Goal: Task Accomplishment & Management: Manage account settings

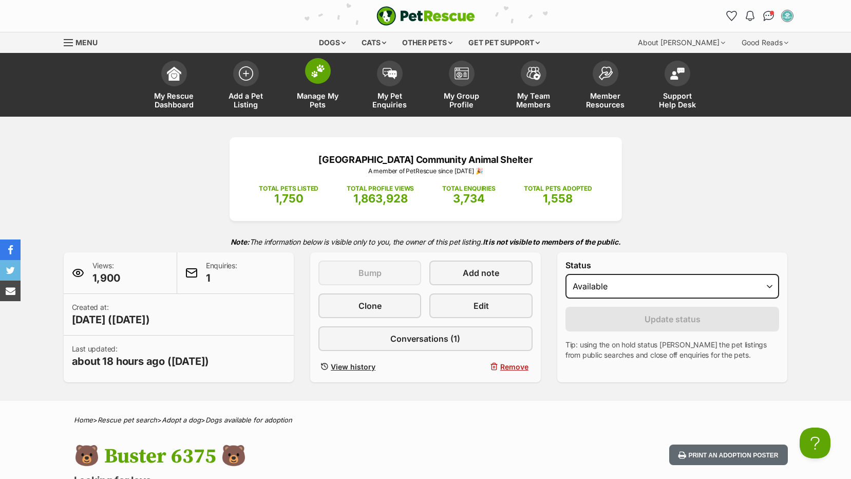
click at [309, 96] on span "Manage My Pets" at bounding box center [318, 99] width 46 height 17
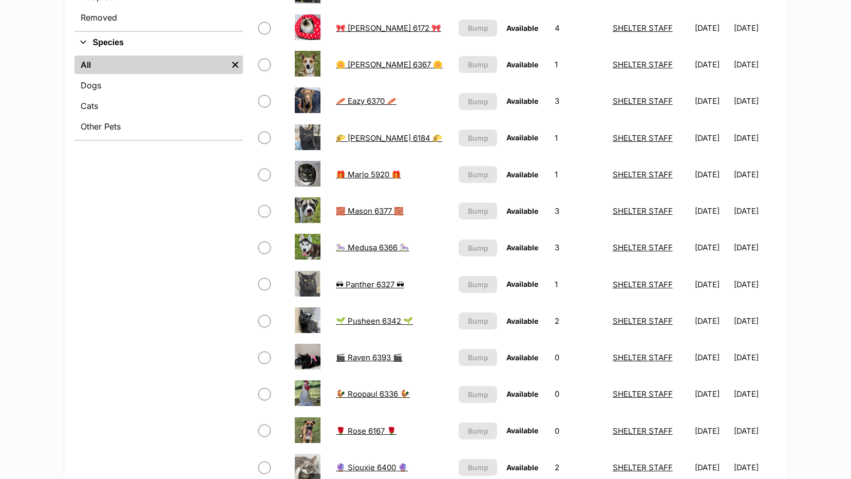
scroll to position [411, 0]
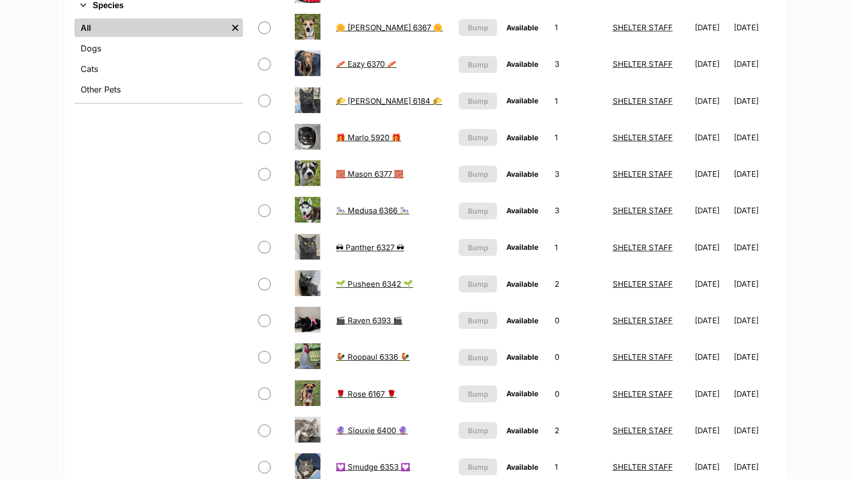
click at [361, 426] on link "🔮 Siouxie 6400 🔮" at bounding box center [372, 430] width 72 height 10
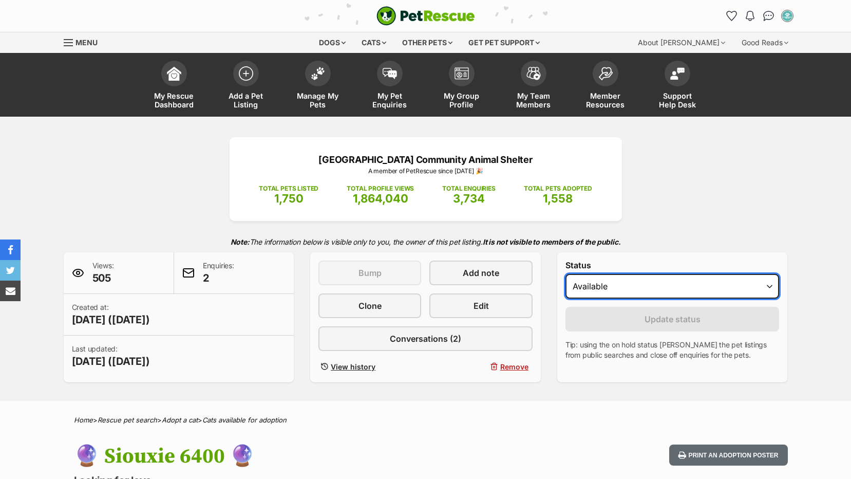
click at [725, 292] on select "Draft - not available as listing has enquires Available On hold Adopted" at bounding box center [672, 286] width 214 height 25
select select "on_hold"
click at [565, 274] on select "Draft - not available as listing has enquires Available On hold Adopted" at bounding box center [672, 286] width 214 height 25
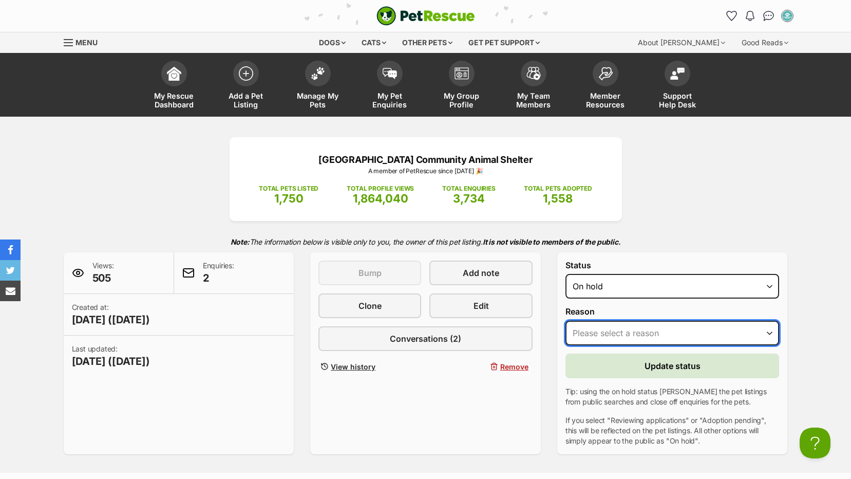
click at [631, 331] on select "Please select a reason Medical reasons Reviewing applications Adoption pending …" at bounding box center [672, 332] width 214 height 25
select select "reviewing_applications"
click at [565, 320] on select "Please select a reason Medical reasons Reviewing applications Adoption pending …" at bounding box center [672, 332] width 214 height 25
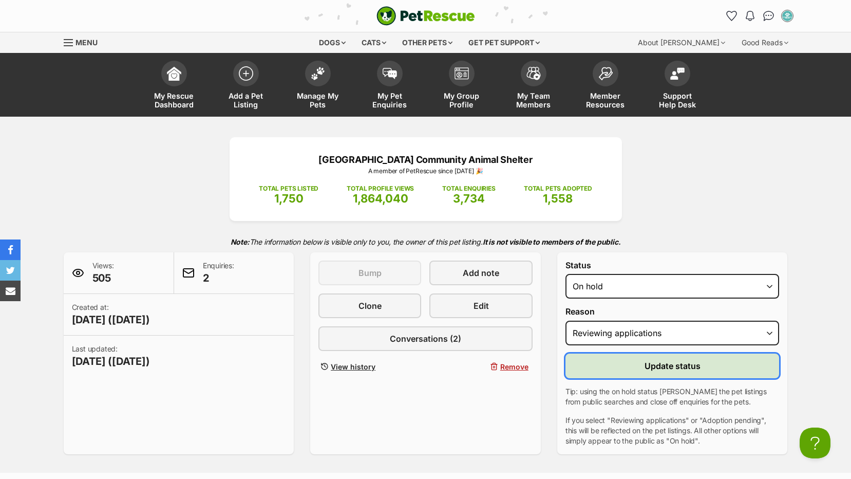
click at [621, 365] on button "Update status" at bounding box center [672, 365] width 214 height 25
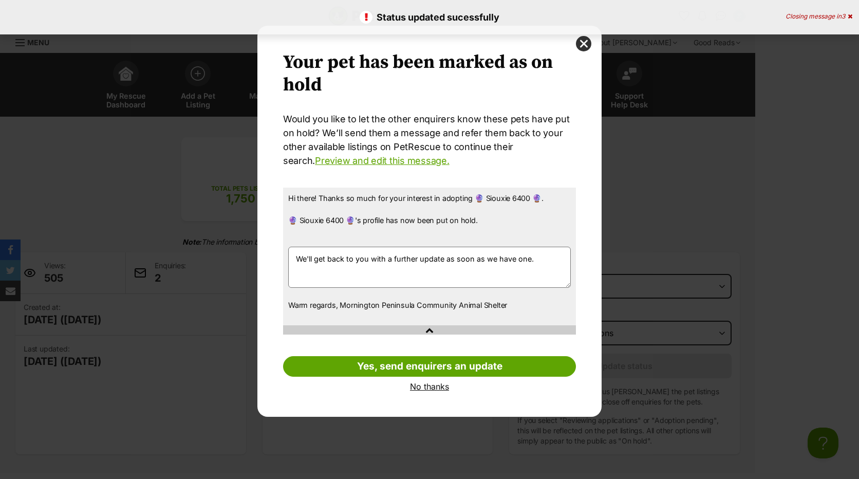
click at [417, 388] on link "No thanks" at bounding box center [429, 386] width 293 height 9
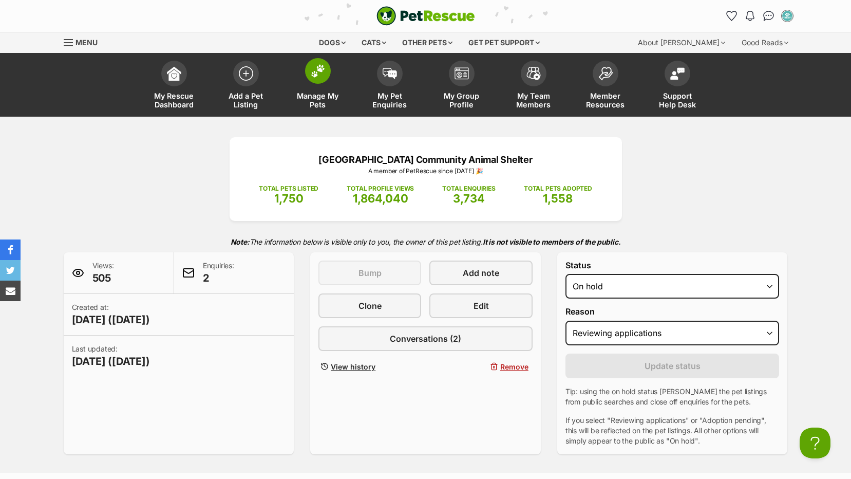
click at [319, 95] on span "Manage My Pets" at bounding box center [318, 99] width 46 height 17
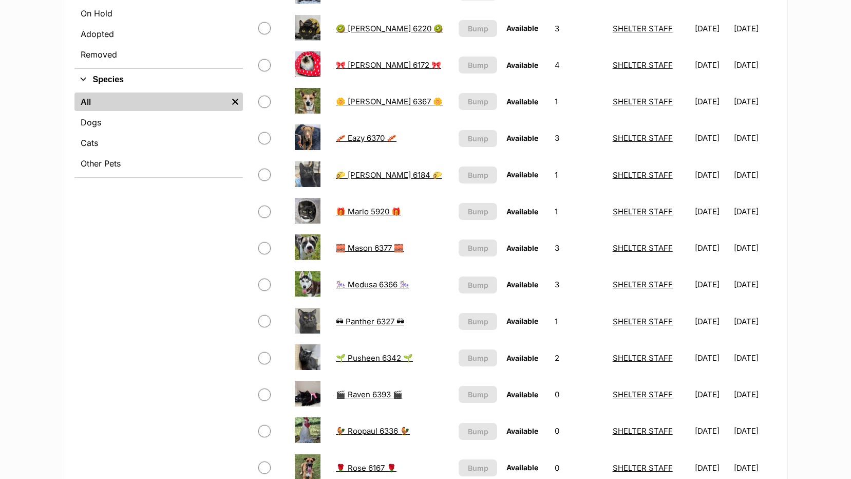
scroll to position [308, 0]
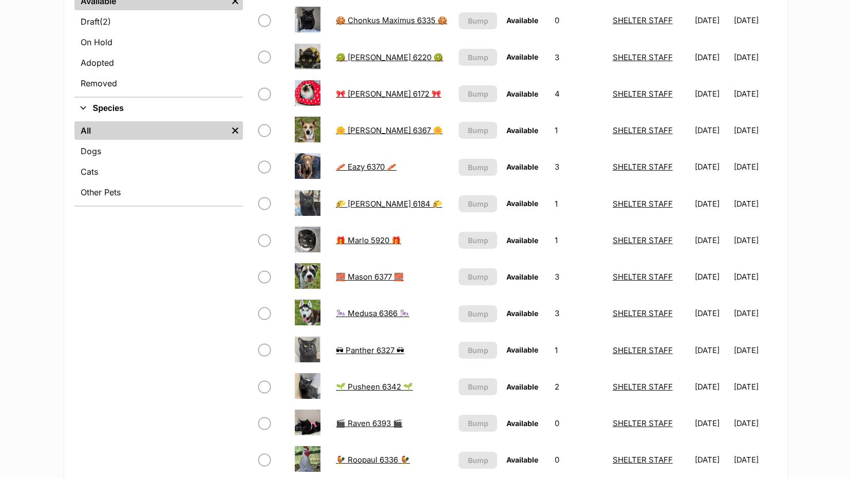
click at [351, 92] on link "🎀 [PERSON_NAME] 6172 🎀" at bounding box center [388, 94] width 105 height 10
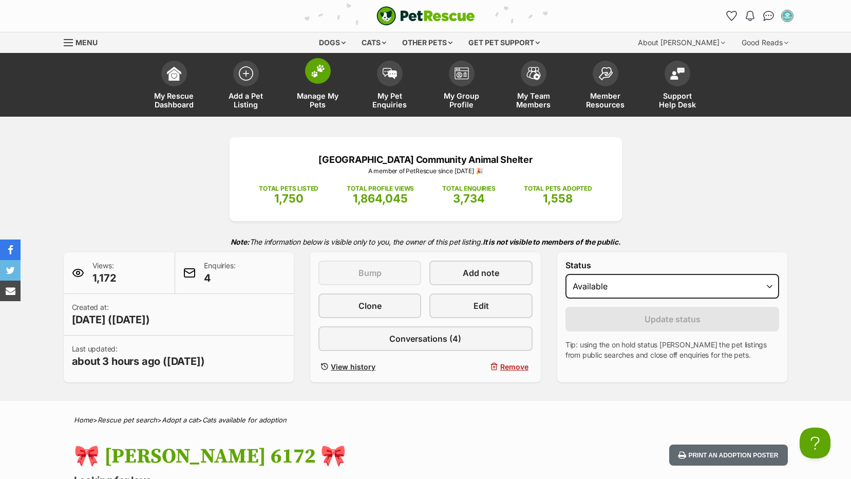
click at [313, 103] on span "Manage My Pets" at bounding box center [318, 99] width 46 height 17
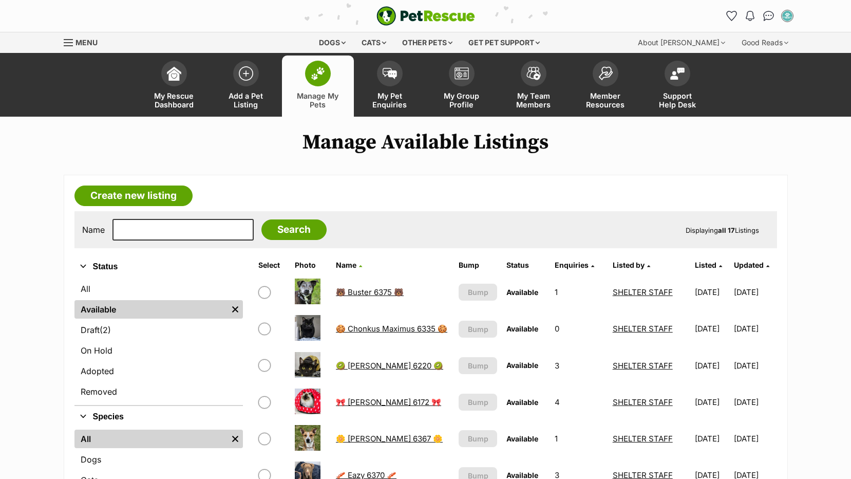
scroll to position [205, 0]
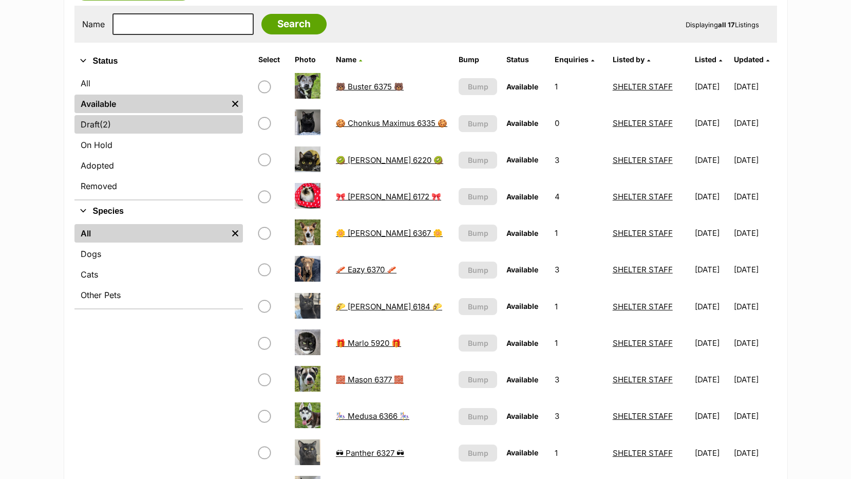
click at [83, 118] on link "Draft (2) Items" at bounding box center [158, 124] width 168 height 18
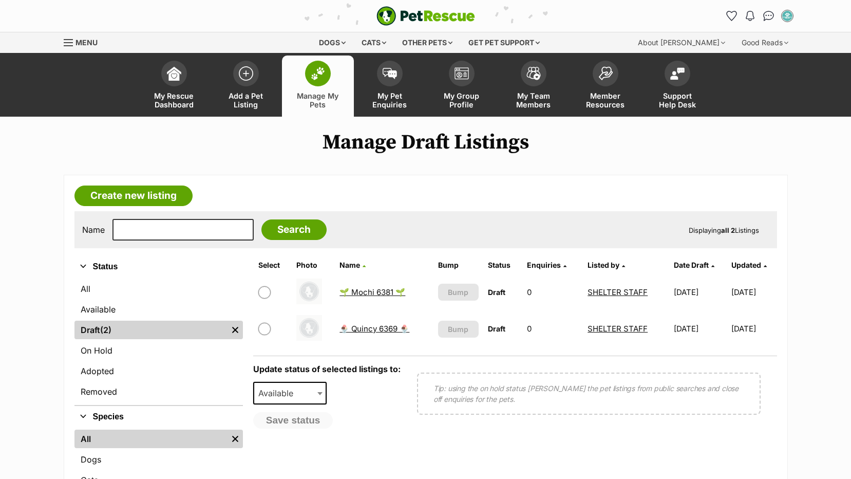
click at [313, 102] on span "Manage My Pets" at bounding box center [318, 99] width 46 height 17
